Goal: Go to known website: Access a specific website the user already knows

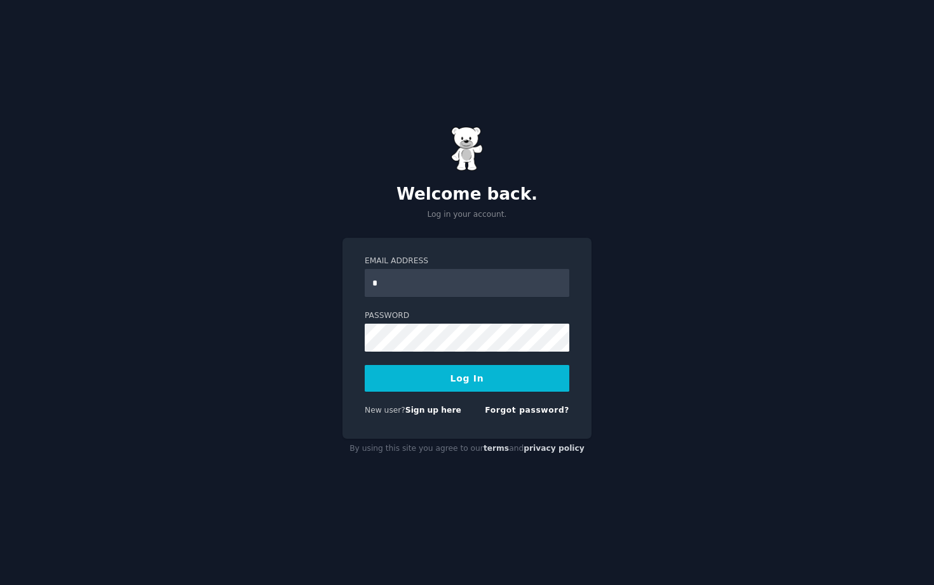
type input "**********"
click at [365, 365] on button "Log In" at bounding box center [467, 378] width 205 height 27
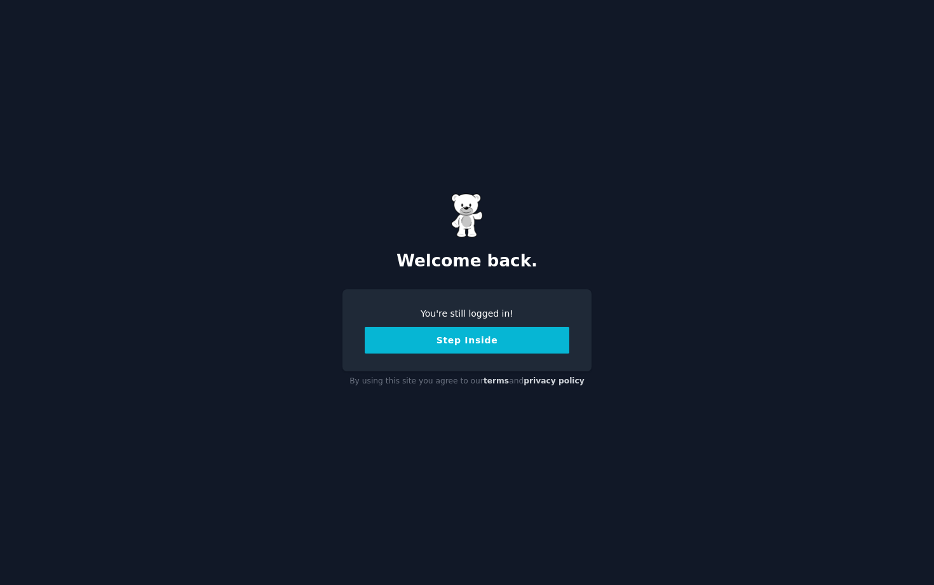
click at [492, 343] on button "Step Inside" at bounding box center [467, 340] width 205 height 27
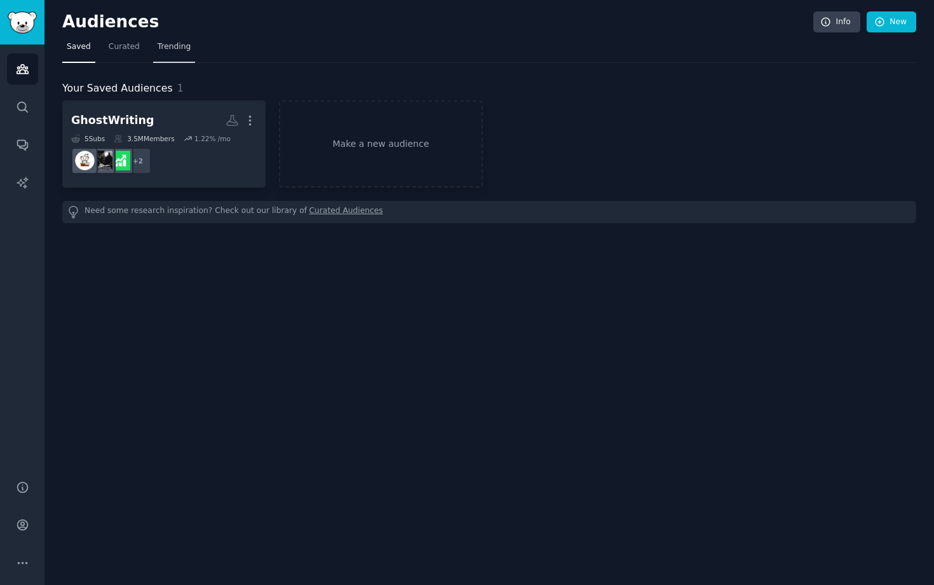
click at [179, 48] on span "Trending" at bounding box center [174, 46] width 33 height 11
